Goal: Ask a question

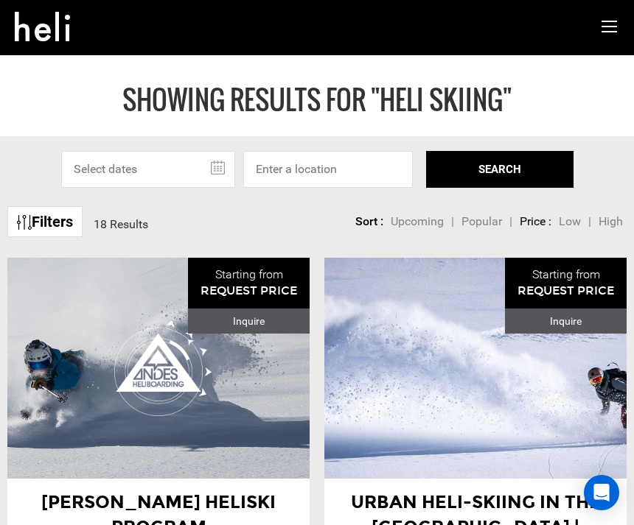
click at [187, 273] on div "[PERSON_NAME] Heliski Program Andes Heliboarding" at bounding box center [158, 368] width 302 height 221
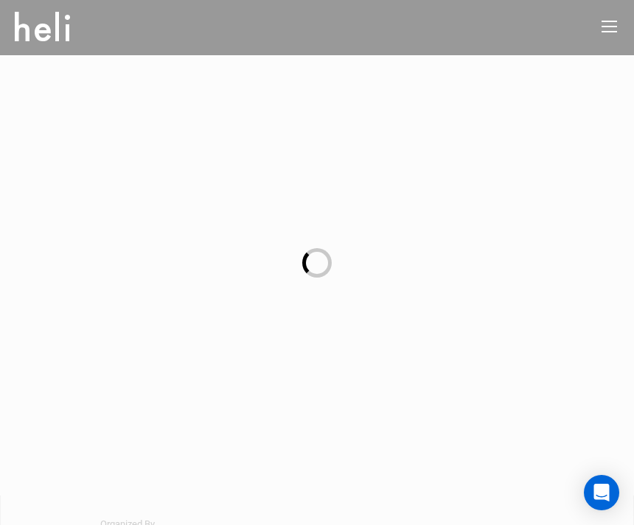
click at [186, 303] on div at bounding box center [317, 262] width 634 height 525
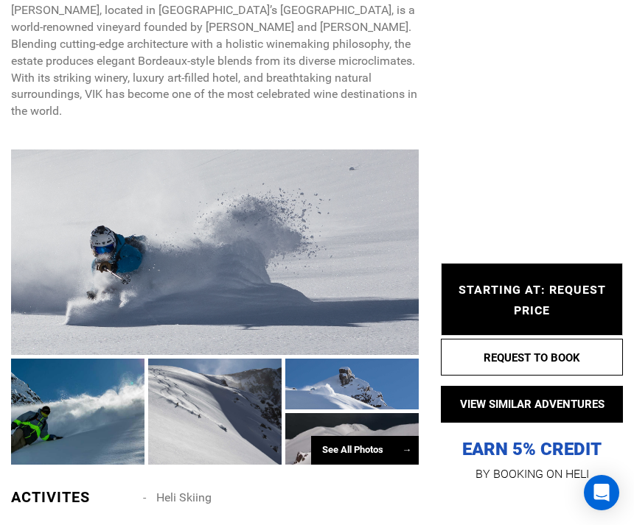
scroll to position [740, 0]
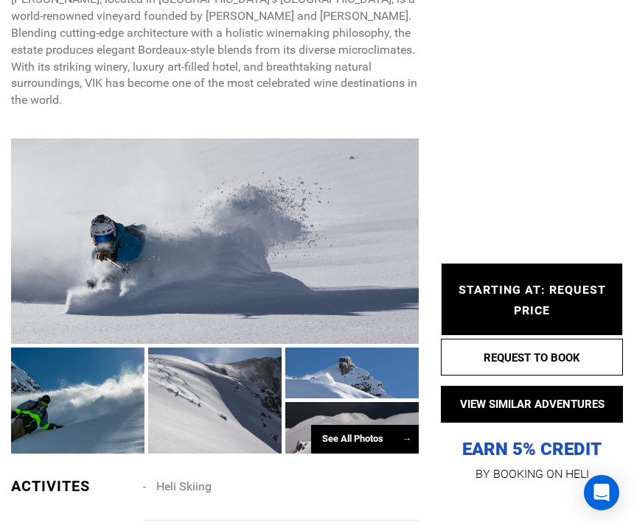
click at [231, 231] on div at bounding box center [214, 242] width 407 height 206
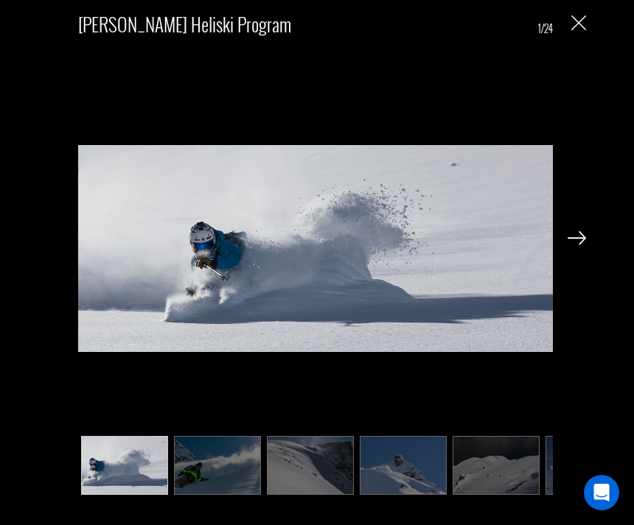
click at [258, 237] on img at bounding box center [315, 249] width 474 height 423
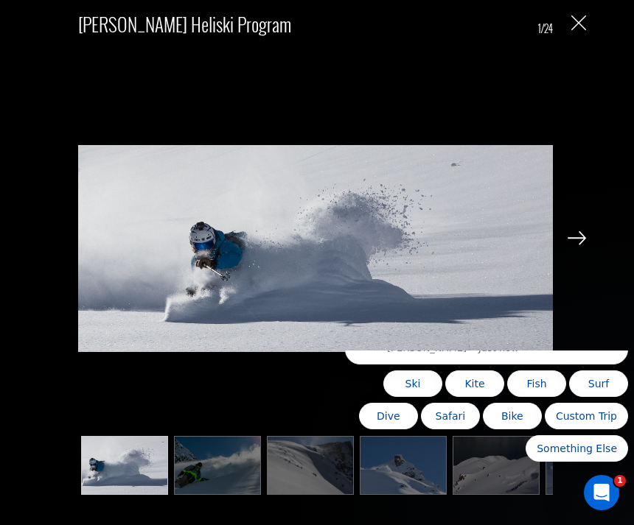
scroll to position [0, 0]
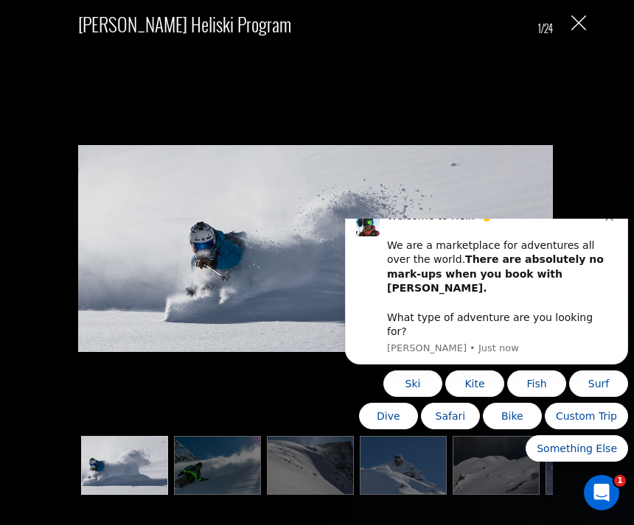
click at [487, 264] on div "Welcome to Heli! 👋 We are a marketplace for adventures all over the world. Ther…" at bounding box center [496, 274] width 218 height 130
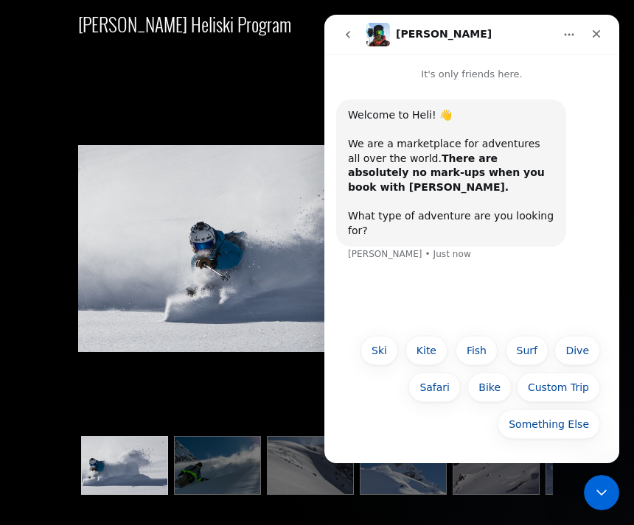
click at [259, 203] on img at bounding box center [315, 249] width 474 height 423
click at [491, 349] on button "Fish" at bounding box center [476, 350] width 42 height 29
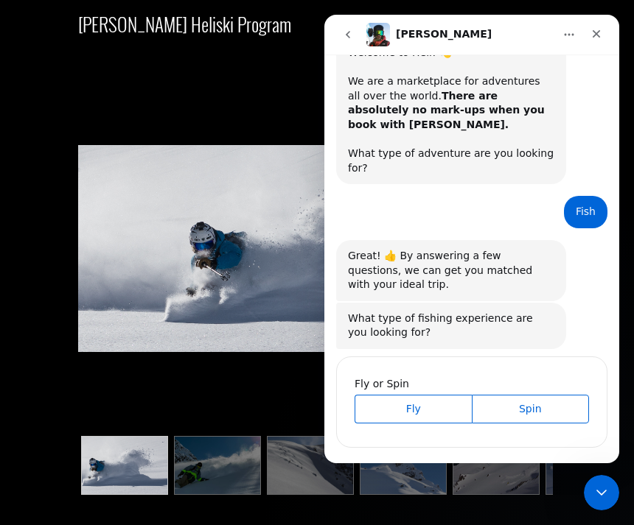
scroll to position [66, 0]
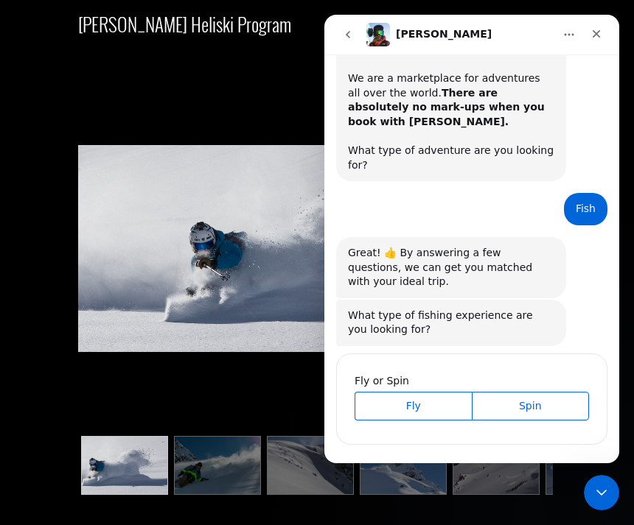
click at [352, 29] on icon "go back" at bounding box center [348, 35] width 12 height 12
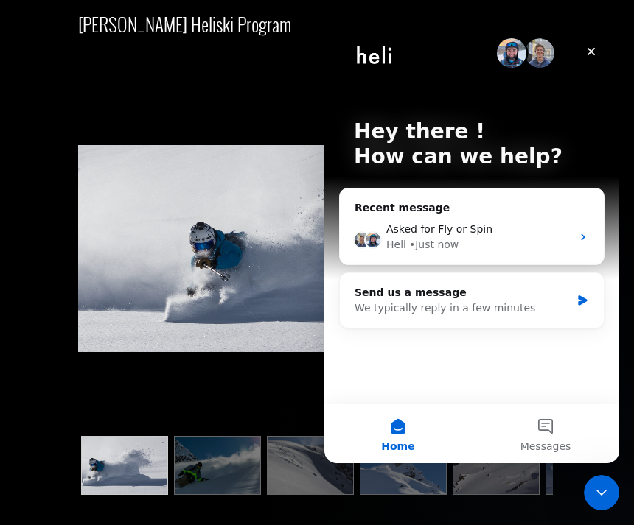
scroll to position [0, 0]
click at [435, 225] on span "Asked for Fly or Spin" at bounding box center [439, 229] width 106 height 12
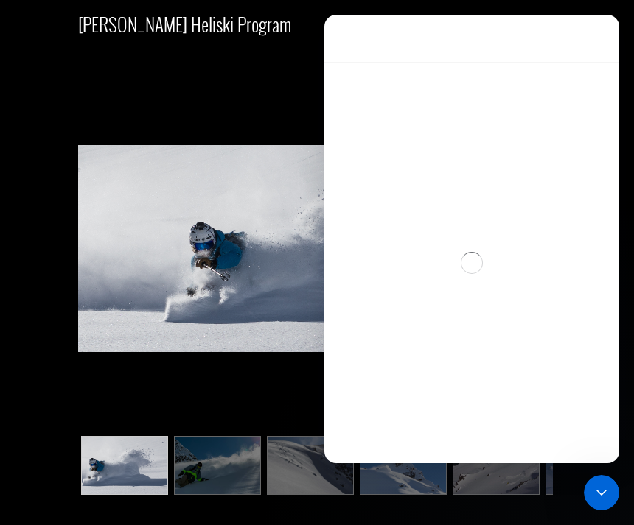
click at [399, 222] on div "Intercom messenger" at bounding box center [471, 263] width 295 height 402
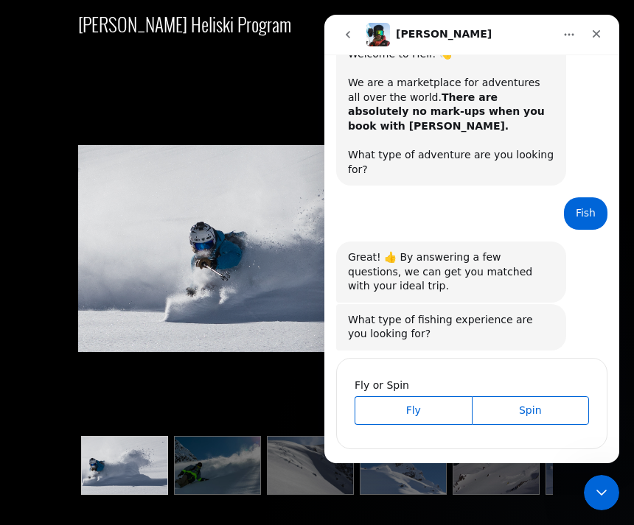
scroll to position [66, 0]
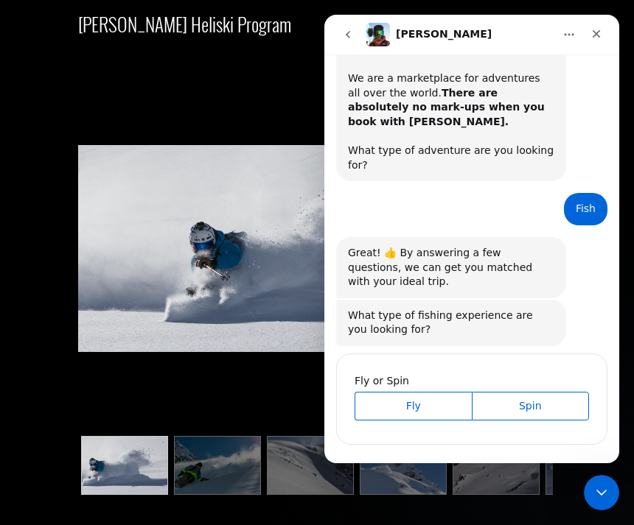
click at [574, 169] on div "Welcome to Heli! 👋 We are a marketplace for adventures all over the world. Ther…" at bounding box center [471, 113] width 271 height 159
click at [573, 169] on div "Welcome to Heli! 👋 We are a marketplace for adventures all over the world. Ther…" at bounding box center [471, 113] width 271 height 159
click at [605, 193] on div "Fish • Just now" at bounding box center [585, 209] width 43 height 32
click at [606, 193] on div "Fish • Just now" at bounding box center [585, 209] width 43 height 32
click at [576, 193] on div "Fish • Just now" at bounding box center [585, 209] width 43 height 32
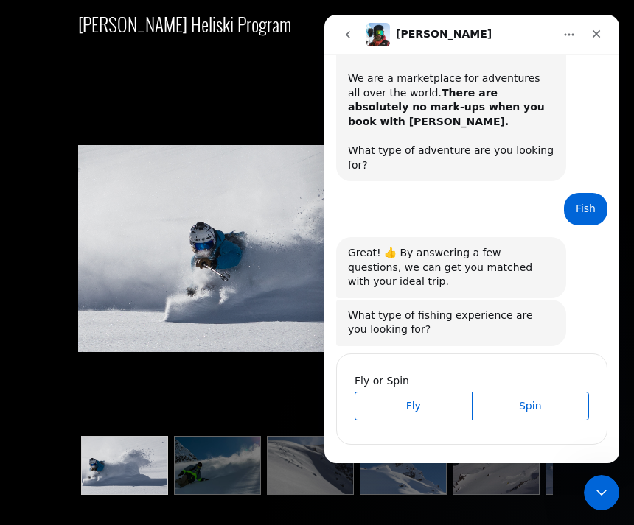
click at [580, 202] on div "Fish" at bounding box center [585, 209] width 20 height 15
click at [398, 246] on div "Great! 👍 By answering a few questions, we can get you matched with your ideal t…" at bounding box center [451, 267] width 206 height 43
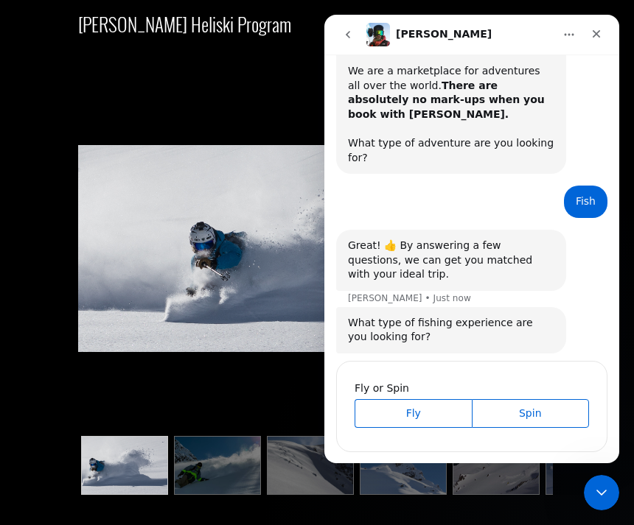
scroll to position [80, 0]
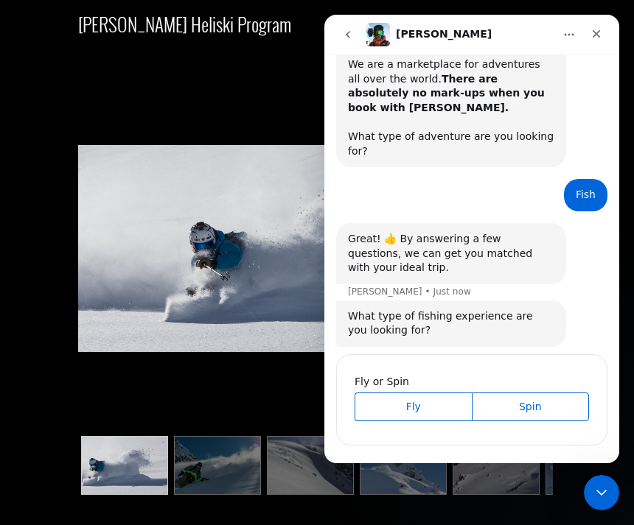
click at [507, 411] on div "Fly or Spin Fly Spin" at bounding box center [471, 399] width 271 height 91
click at [445, 393] on button "Fly" at bounding box center [412, 407] width 117 height 29
click at [522, 393] on button "Spin" at bounding box center [531, 407] width 118 height 29
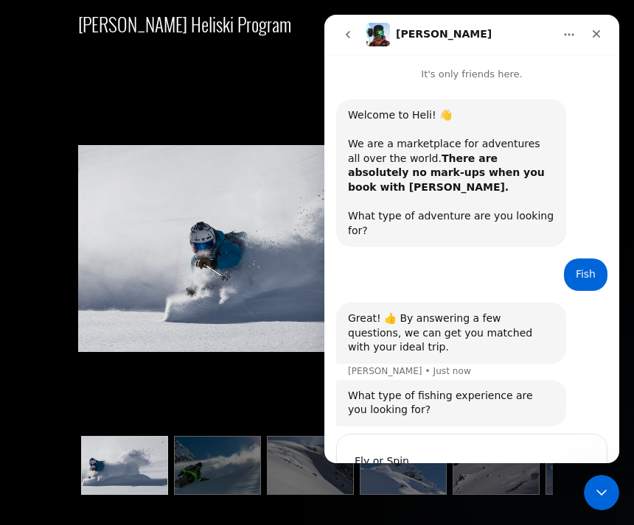
scroll to position [0, 0]
click at [387, 30] on img "Intercom messenger" at bounding box center [378, 35] width 24 height 24
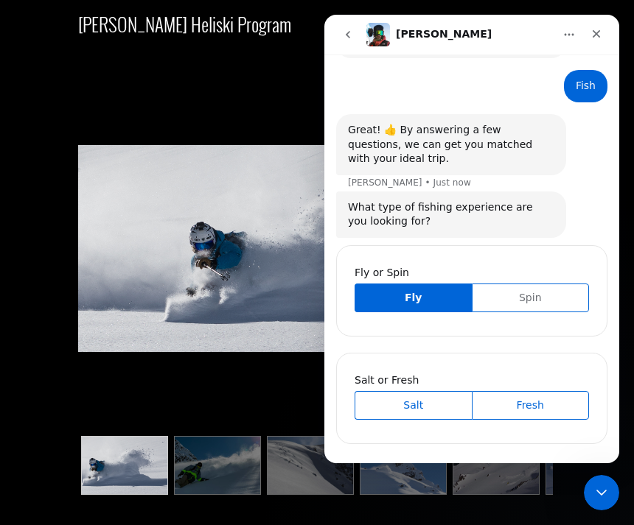
scroll to position [188, 0]
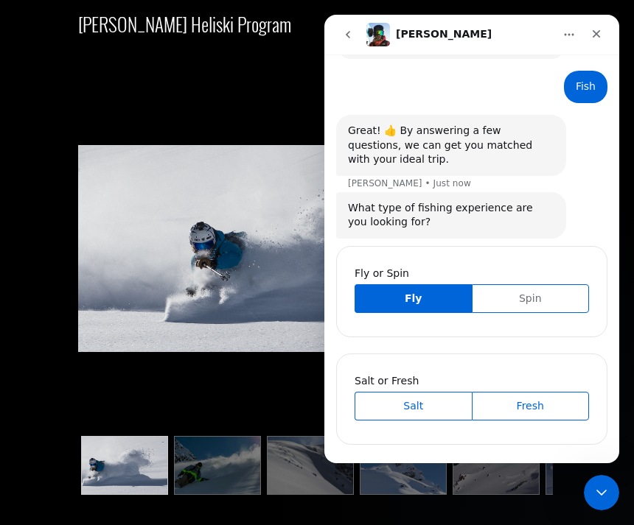
click at [445, 292] on button "Fly" at bounding box center [412, 298] width 117 height 29
click at [445, 291] on button "Fly" at bounding box center [412, 298] width 117 height 29
click at [385, 399] on span "Salt" at bounding box center [413, 406] width 113 height 15
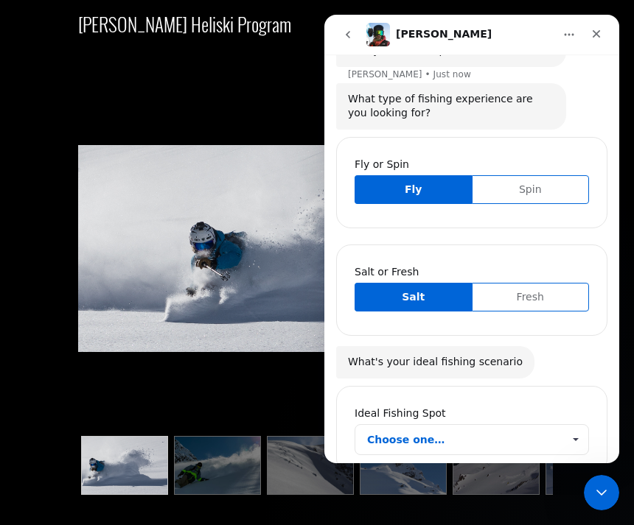
scroll to position [325, 0]
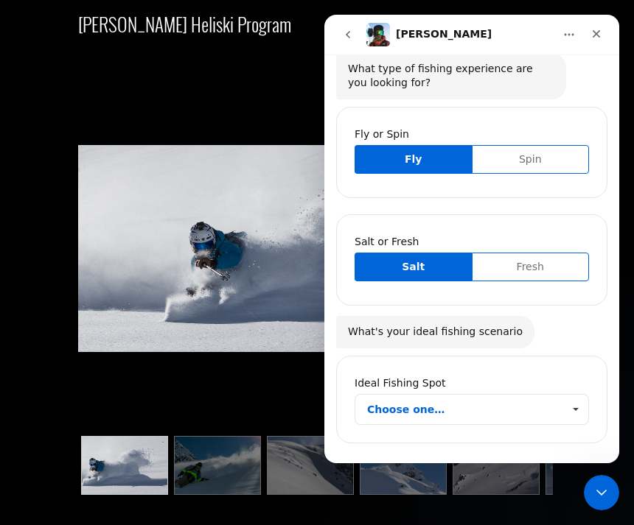
click at [522, 259] on span "Fresh" at bounding box center [530, 266] width 113 height 15
click at [405, 376] on div "Ideal Fishing Spot Choose one…" at bounding box center [471, 400] width 234 height 49
click at [402, 395] on span "Choose one…" at bounding box center [464, 409] width 195 height 29
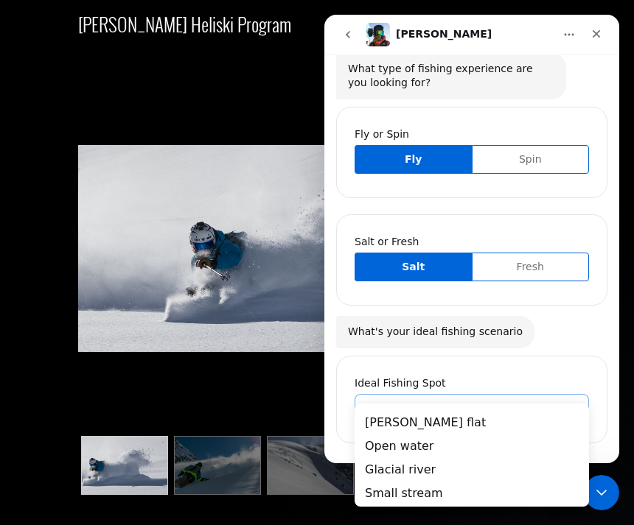
scroll to position [0, 0]
click at [458, 376] on div "Ideal Fishing Spot" at bounding box center [471, 383] width 234 height 15
click at [443, 127] on div "Fly or Spin" at bounding box center [471, 134] width 234 height 15
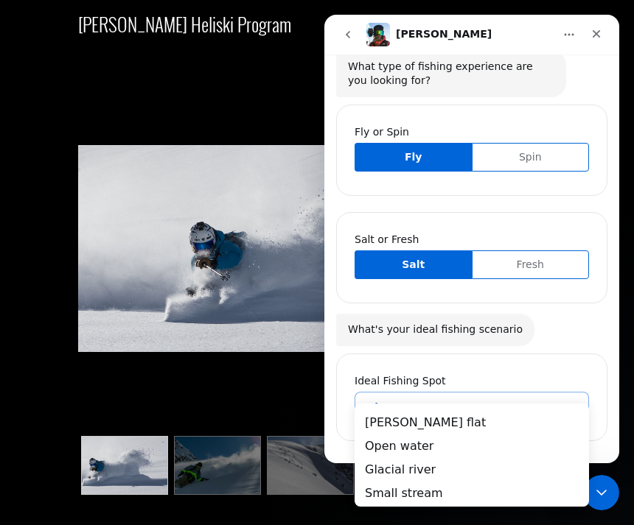
scroll to position [325, 0]
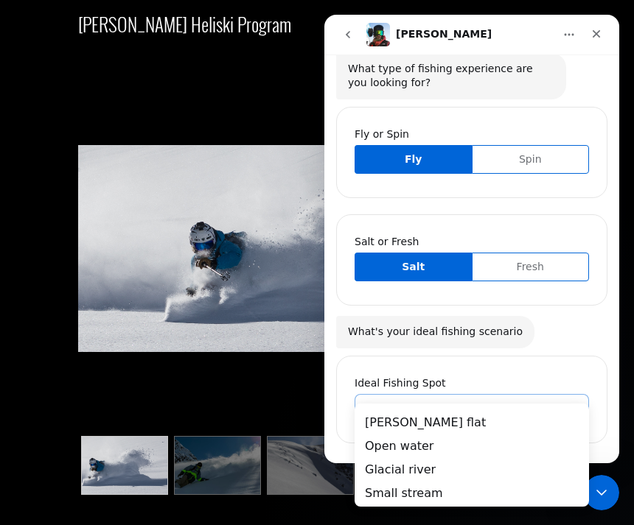
click at [290, 268] on img at bounding box center [315, 249] width 474 height 423
click at [264, 200] on img at bounding box center [315, 249] width 474 height 423
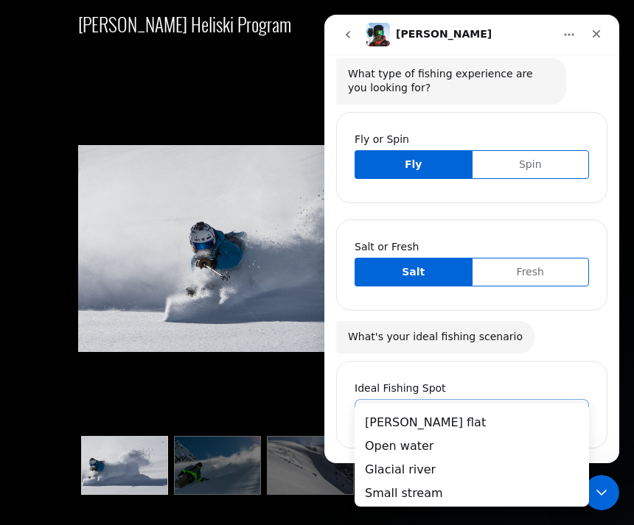
scroll to position [316, 0]
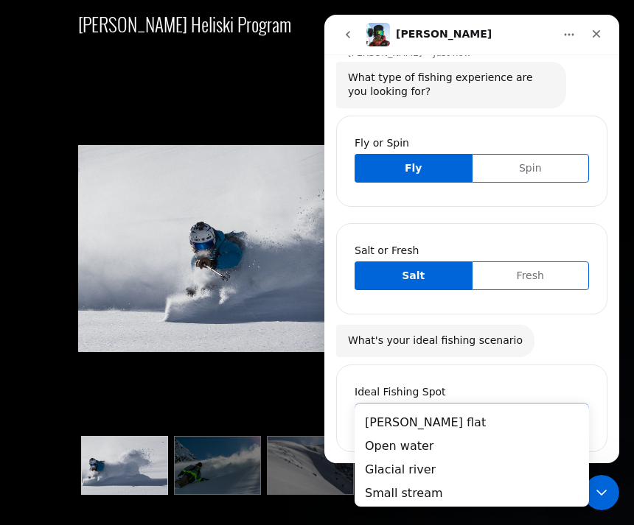
click at [631, 309] on div "[PERSON_NAME] Heliski Program 1/24" at bounding box center [317, 262] width 634 height 525
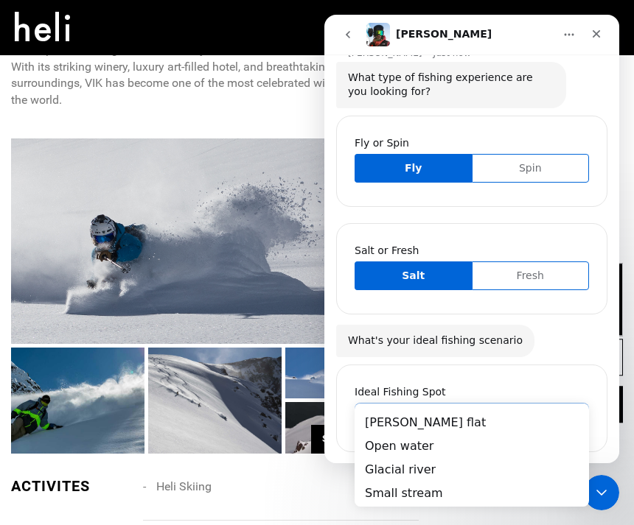
click at [231, 474] on div "ACTIVITES Heli Skiing" at bounding box center [214, 487] width 407 height 67
click at [230, 358] on div at bounding box center [214, 401] width 133 height 106
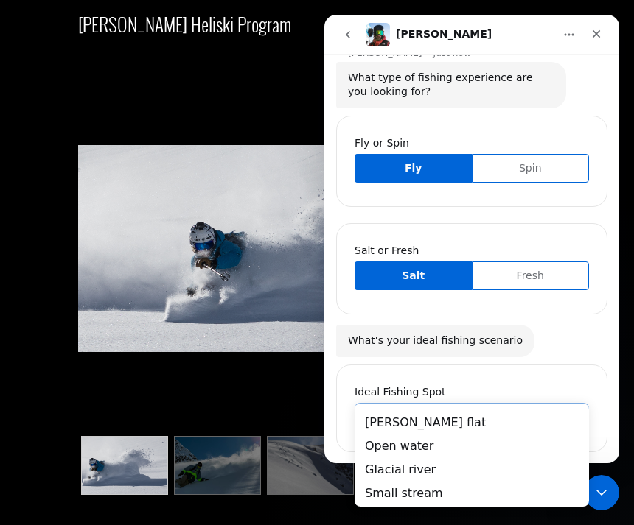
click at [295, 173] on img at bounding box center [315, 249] width 474 height 423
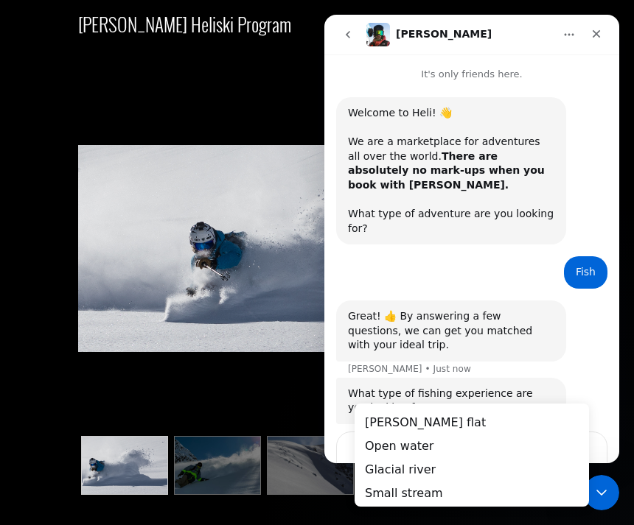
scroll to position [0, 0]
click at [388, 44] on img "Intercom messenger" at bounding box center [378, 35] width 24 height 24
click at [394, 52] on nav "[PERSON_NAME]" at bounding box center [471, 35] width 295 height 40
click at [577, 265] on div "Fish" at bounding box center [585, 272] width 20 height 15
click at [575, 256] on div "Fish • Just now" at bounding box center [585, 272] width 43 height 32
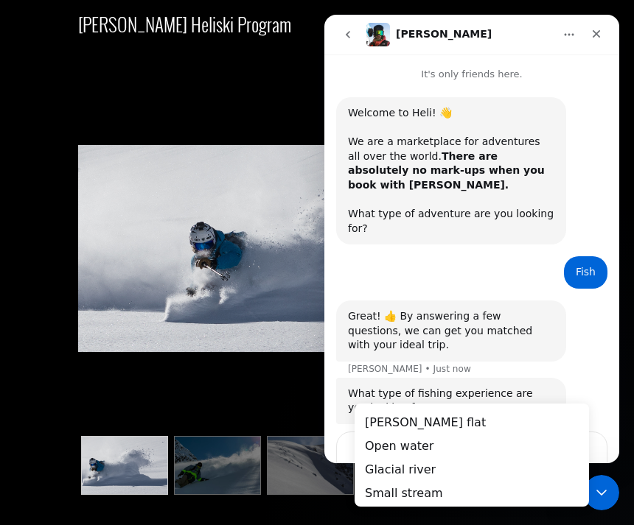
click at [398, 33] on h1 "[PERSON_NAME]" at bounding box center [444, 34] width 96 height 11
click at [347, 27] on button "go back" at bounding box center [348, 35] width 28 height 28
